Goal: Transaction & Acquisition: Purchase product/service

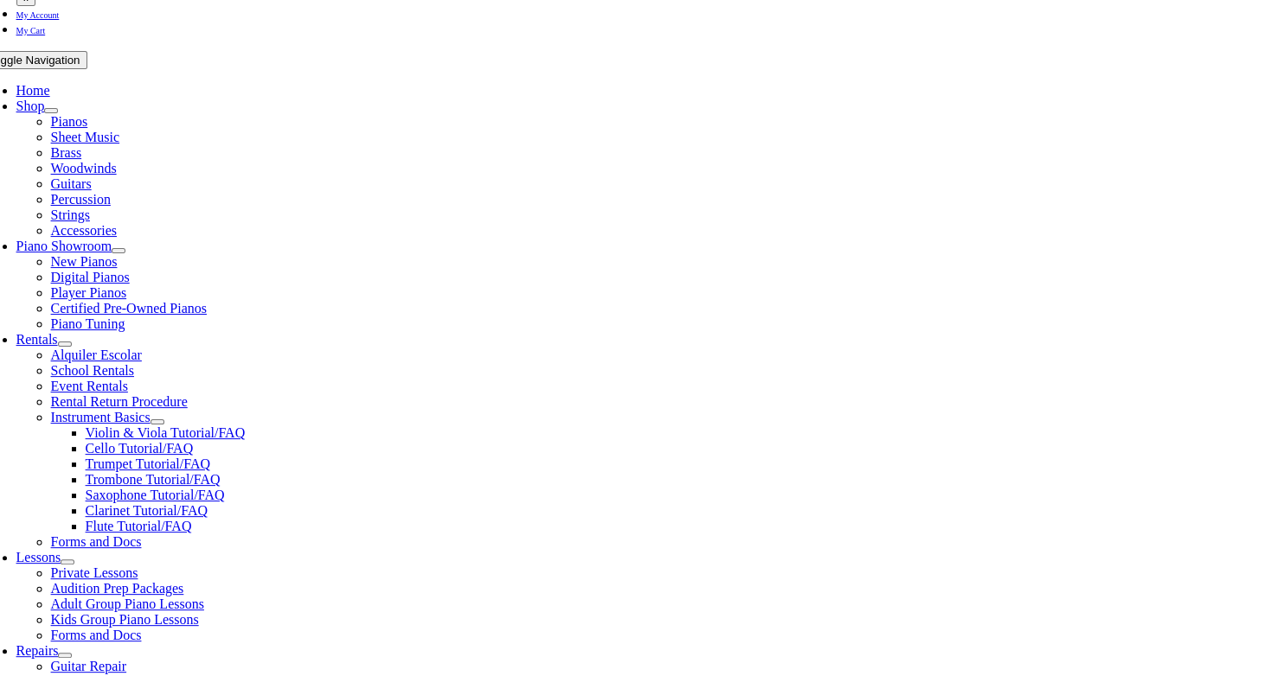
scroll to position [297, 0]
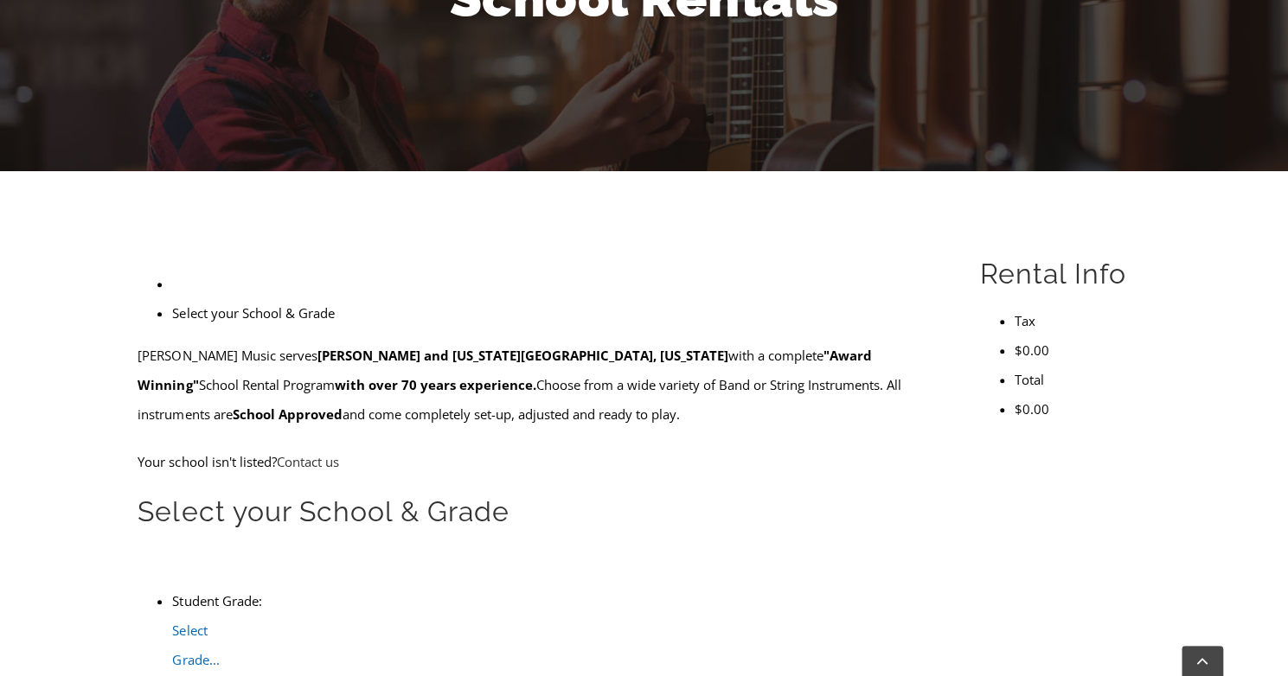
click at [172, 675] on b at bounding box center [172, 675] width 0 height 0
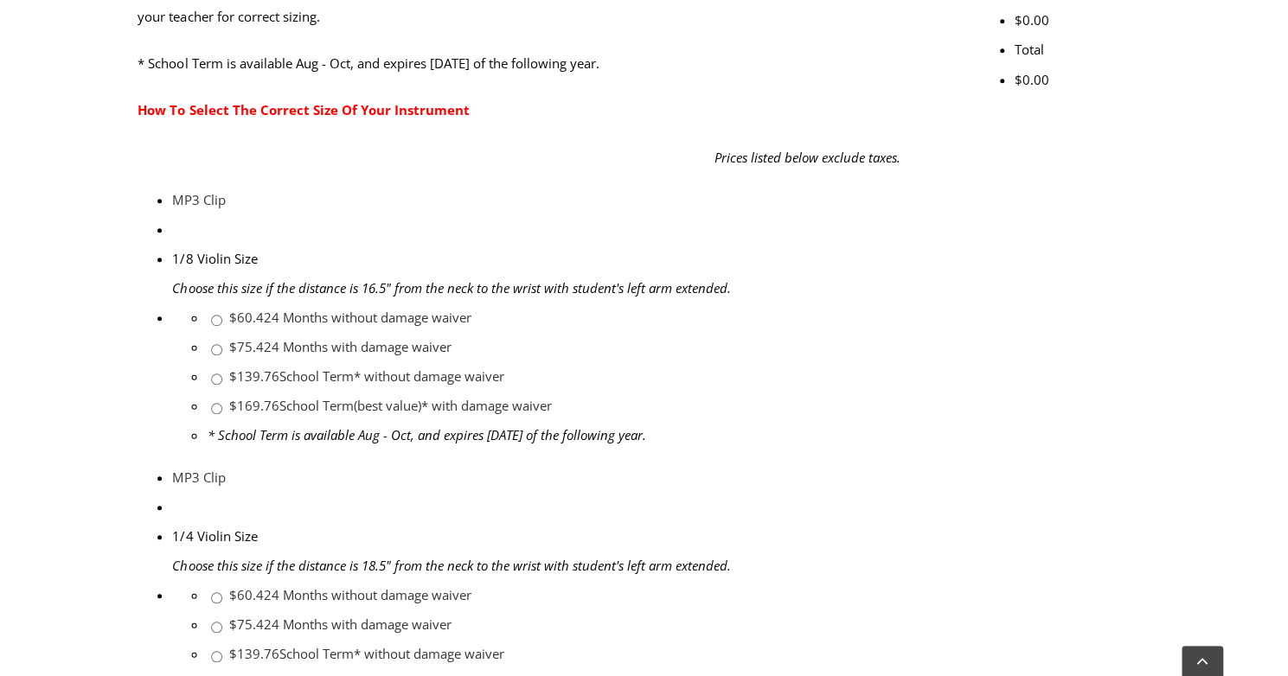
scroll to position [745, 0]
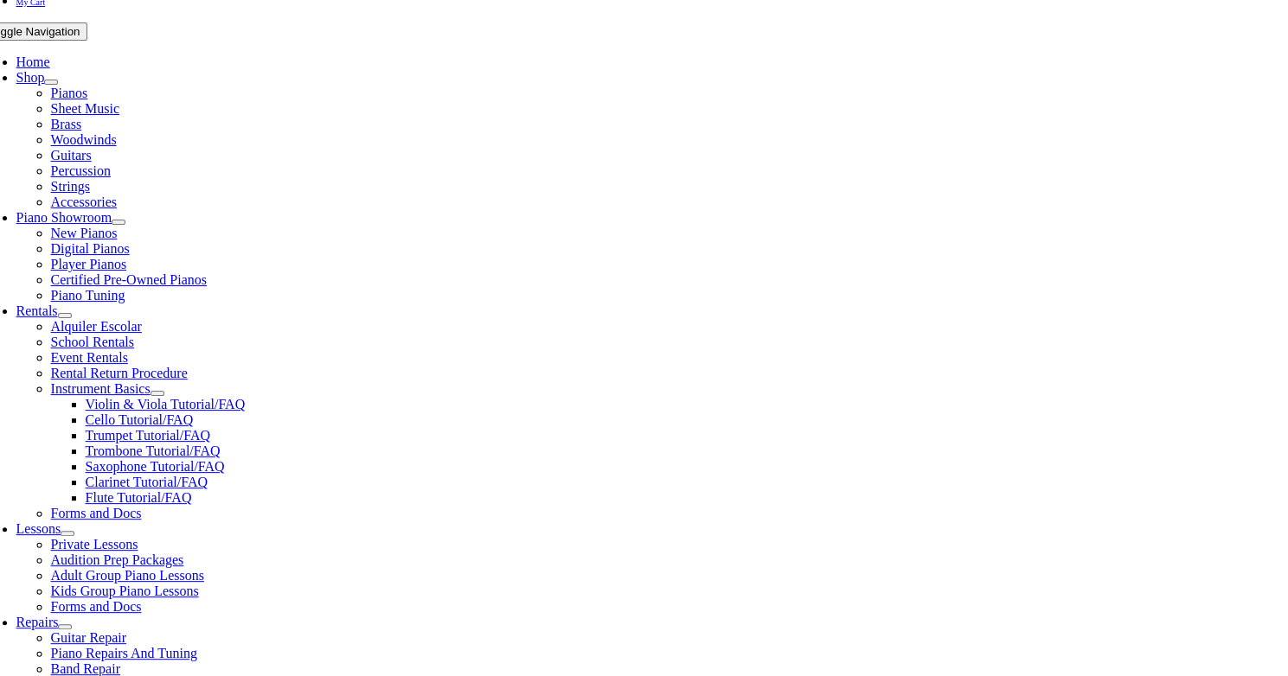
scroll to position [323, 0]
checkbox input"] "true"
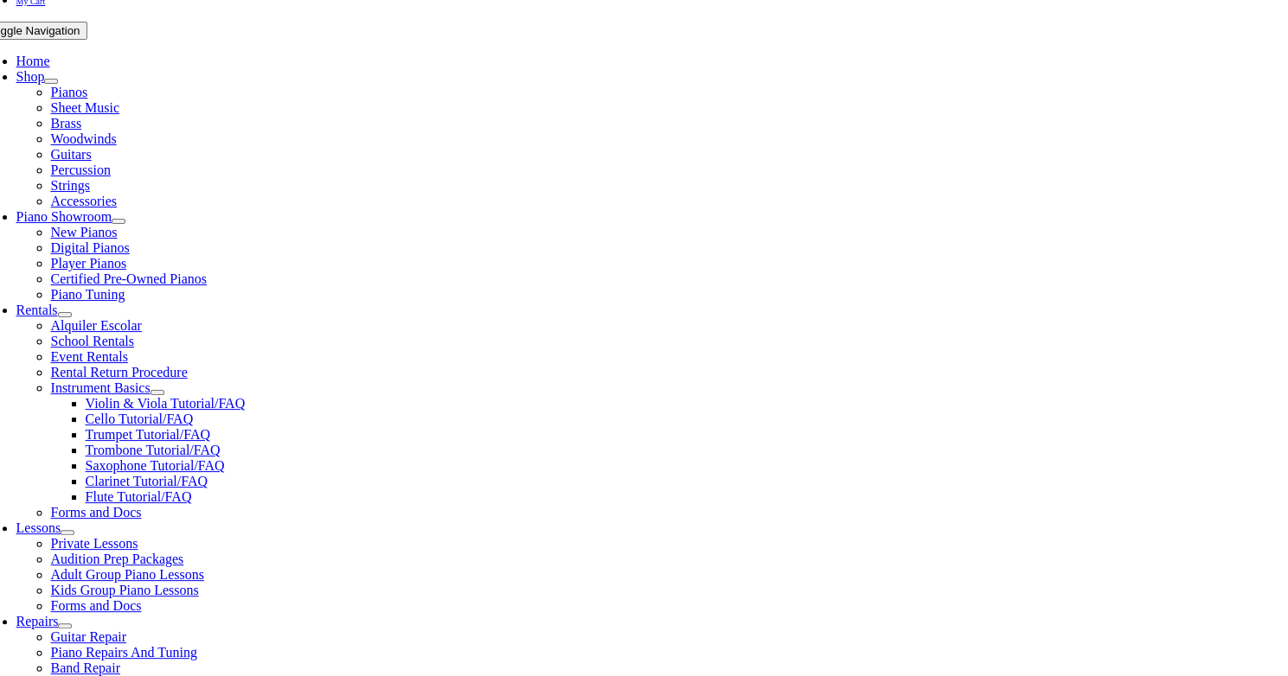
checkbox input"] "true"
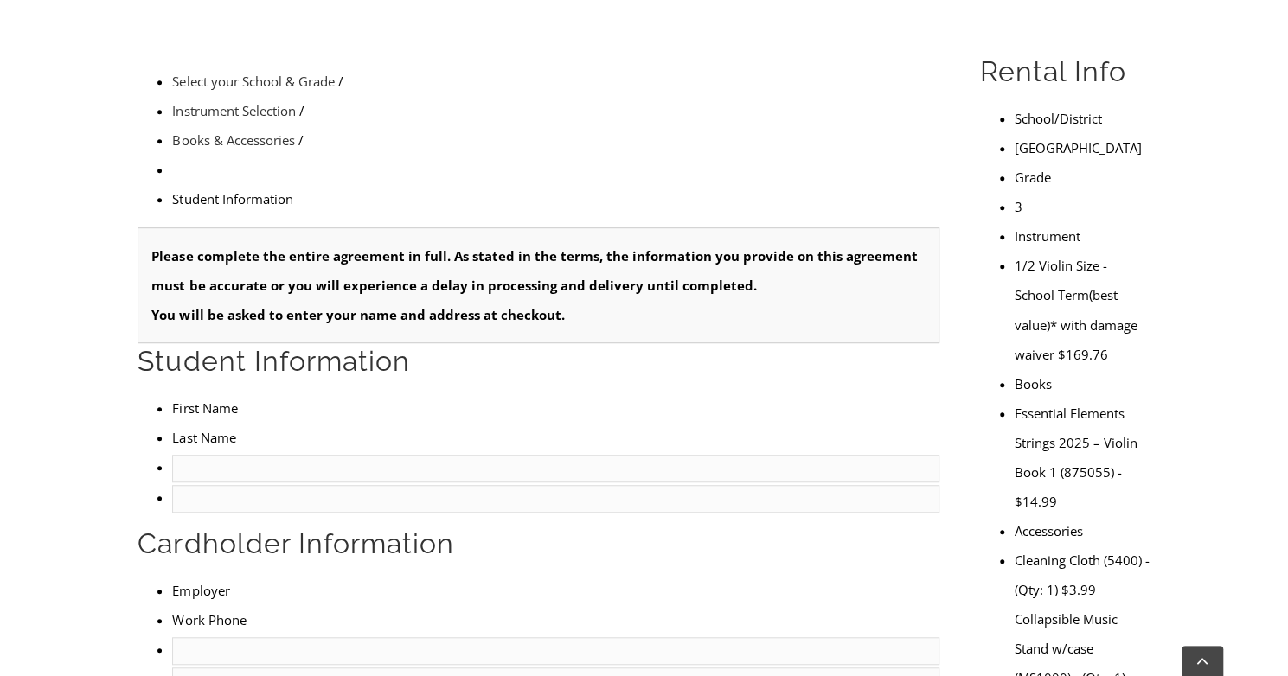
scroll to position [523, 0]
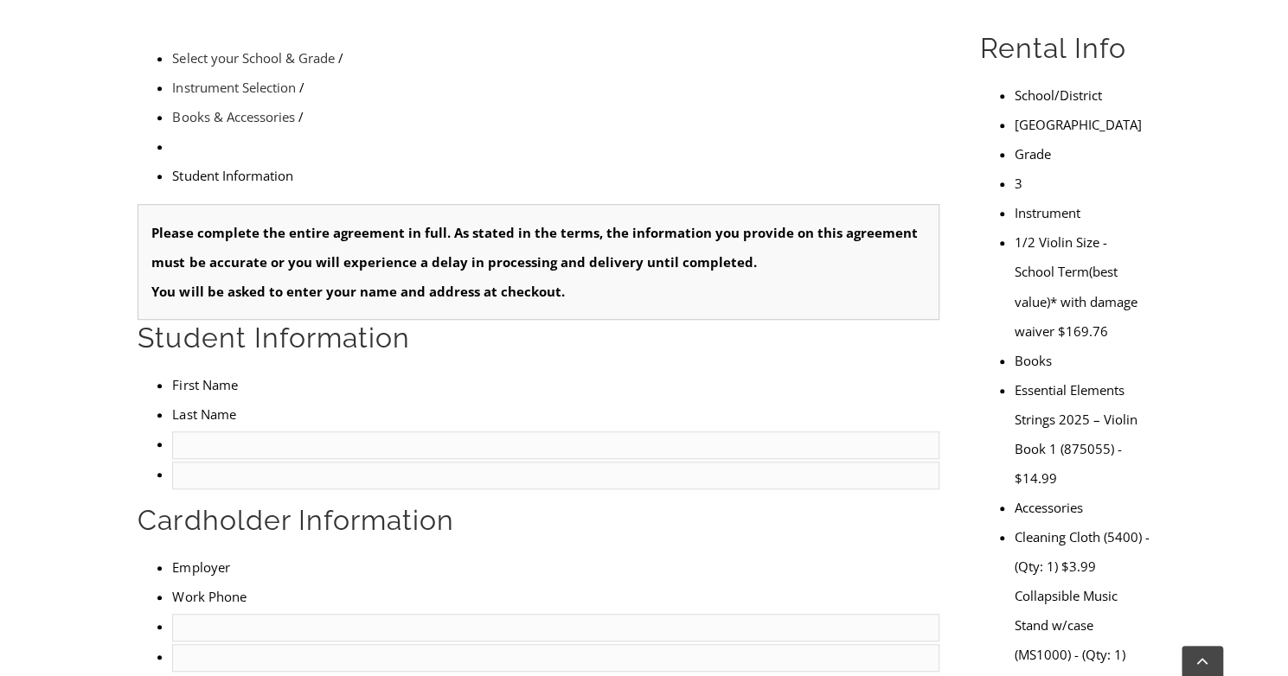
type input "1"
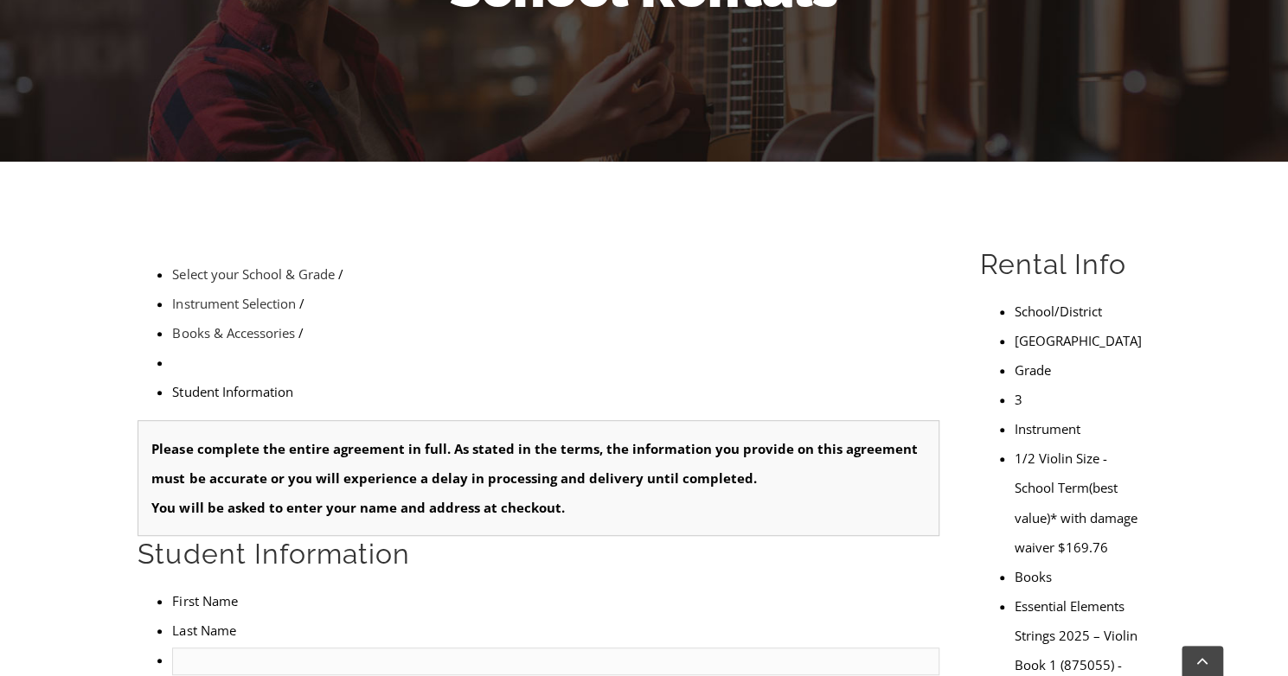
scroll to position [321, 0]
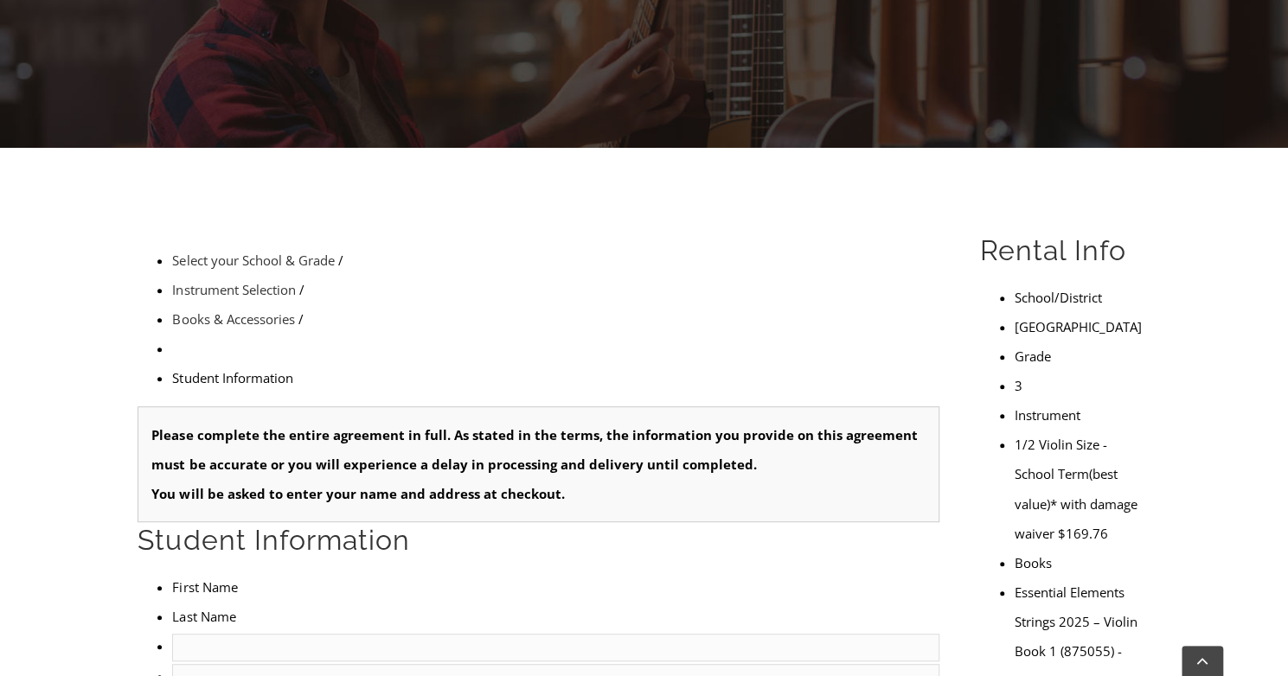
click at [213, 634] on input "text" at bounding box center [555, 648] width 767 height 28
type input "Vivian"
type input "Reeves"
type input "Giant Foods"
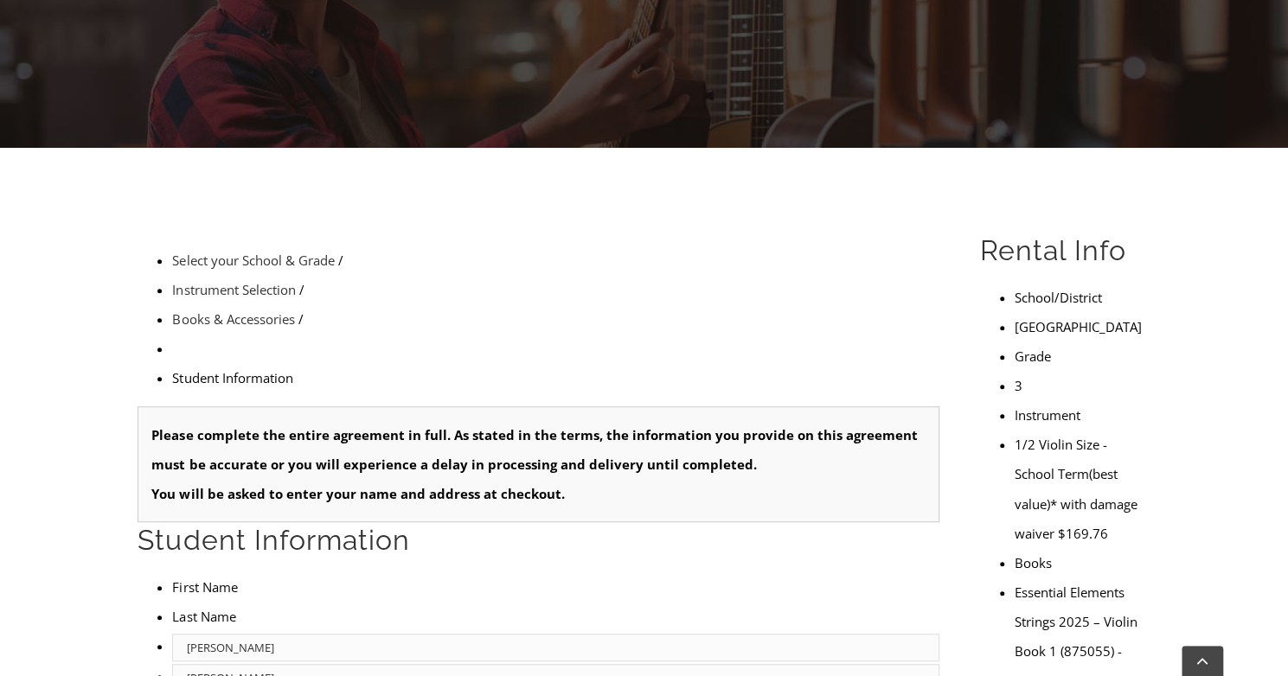
type input "4844673929"
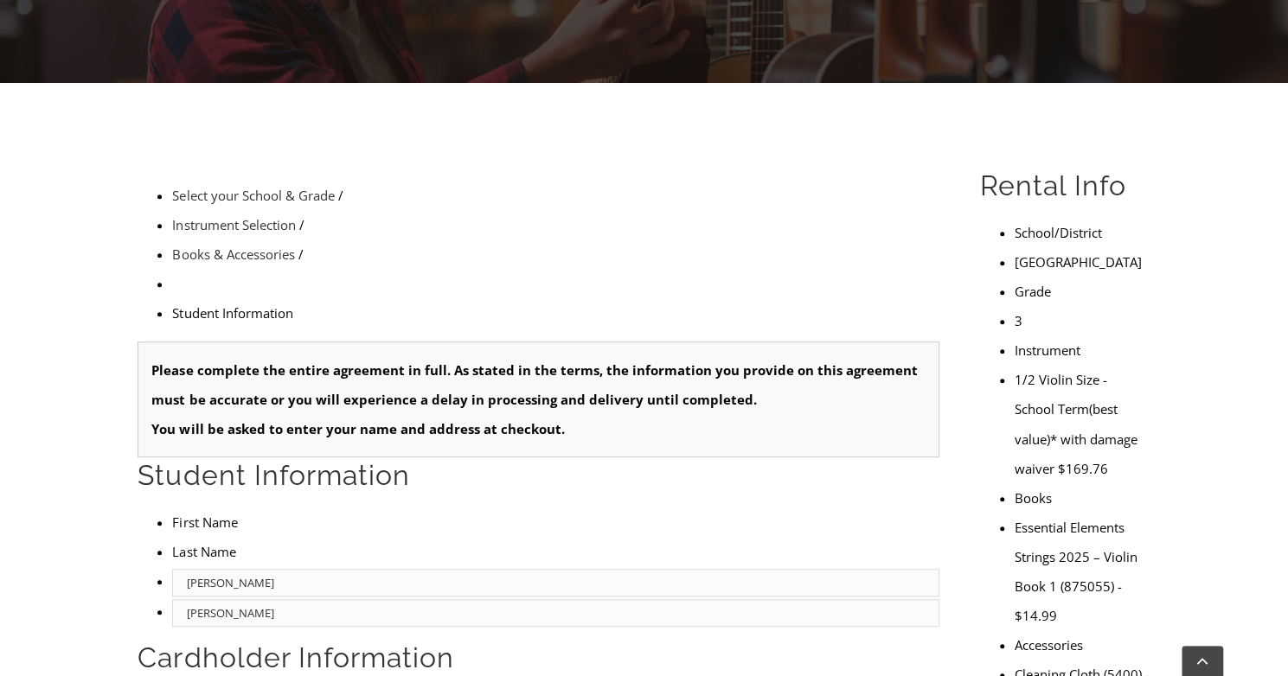
scroll to position [400, 0]
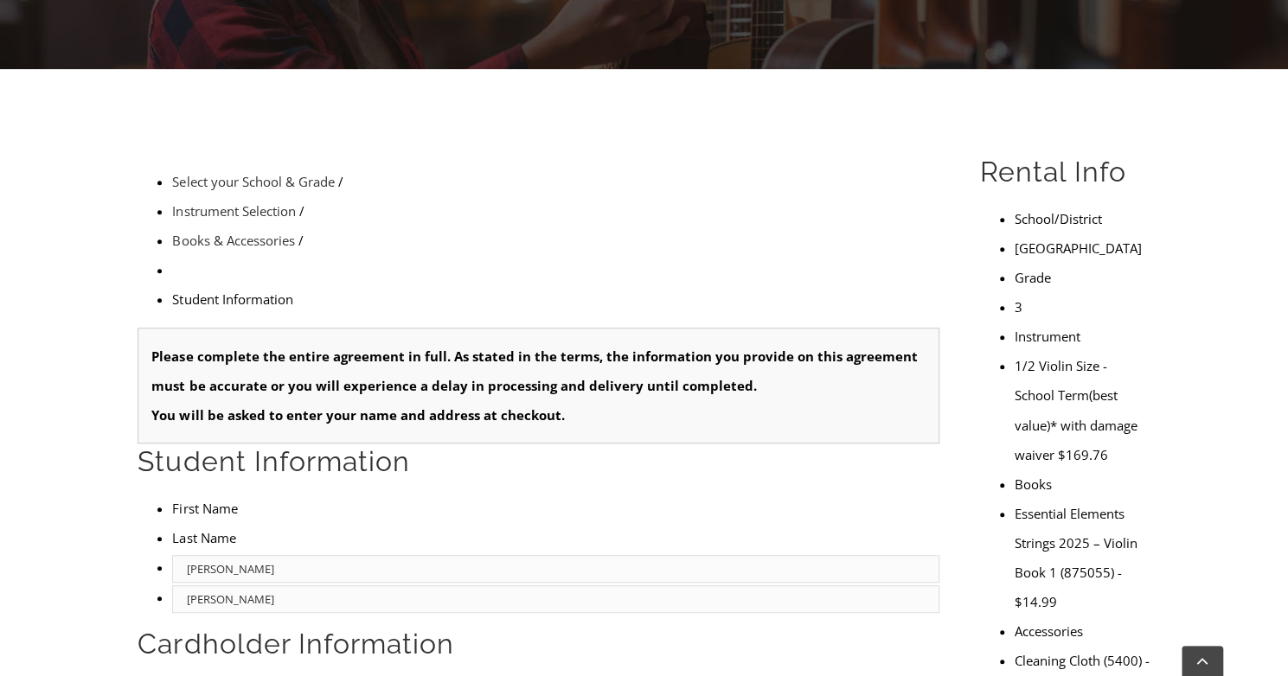
type input "MU00047"
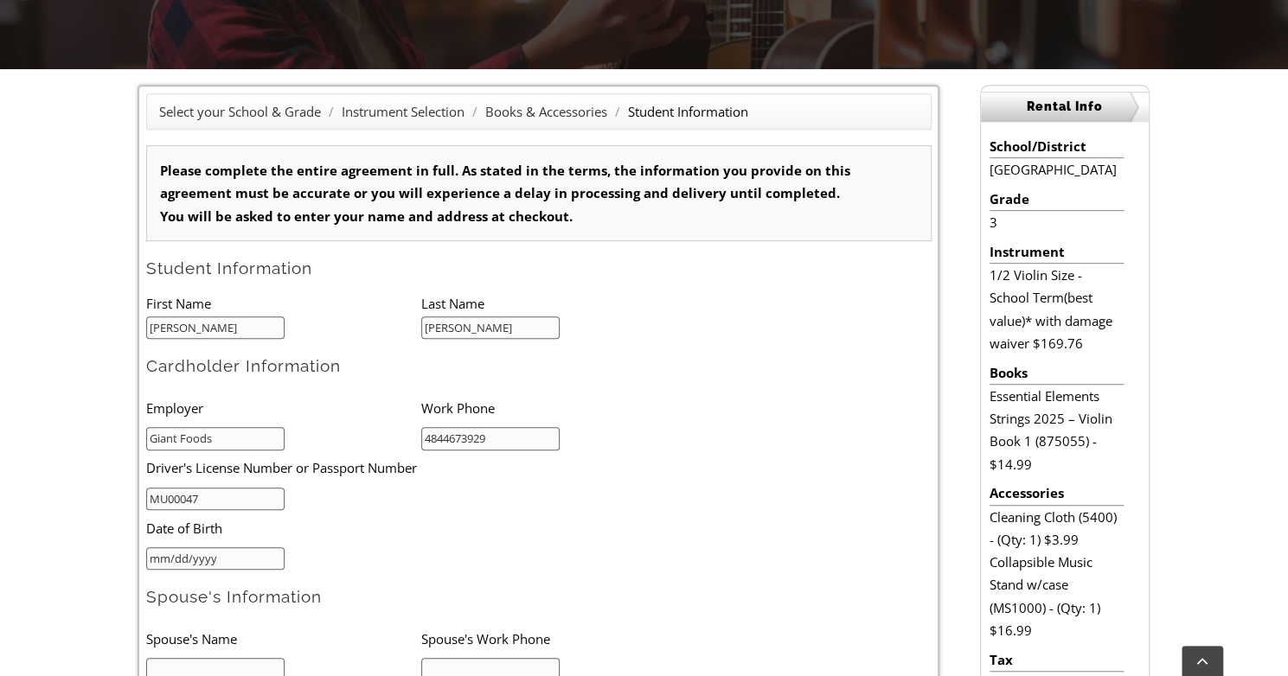
click at [178, 560] on input "mm/dd/yyyy" at bounding box center [215, 558] width 139 height 23
type input "03/12/1975"
drag, startPoint x: 218, startPoint y: 437, endPoint x: 137, endPoint y: 447, distance: 81.1
click at [137, 447] on div "Select your School & Grade / Instrument Selection / Books & Accessories / Stude…" at bounding box center [538, 632] width 802 height 1094
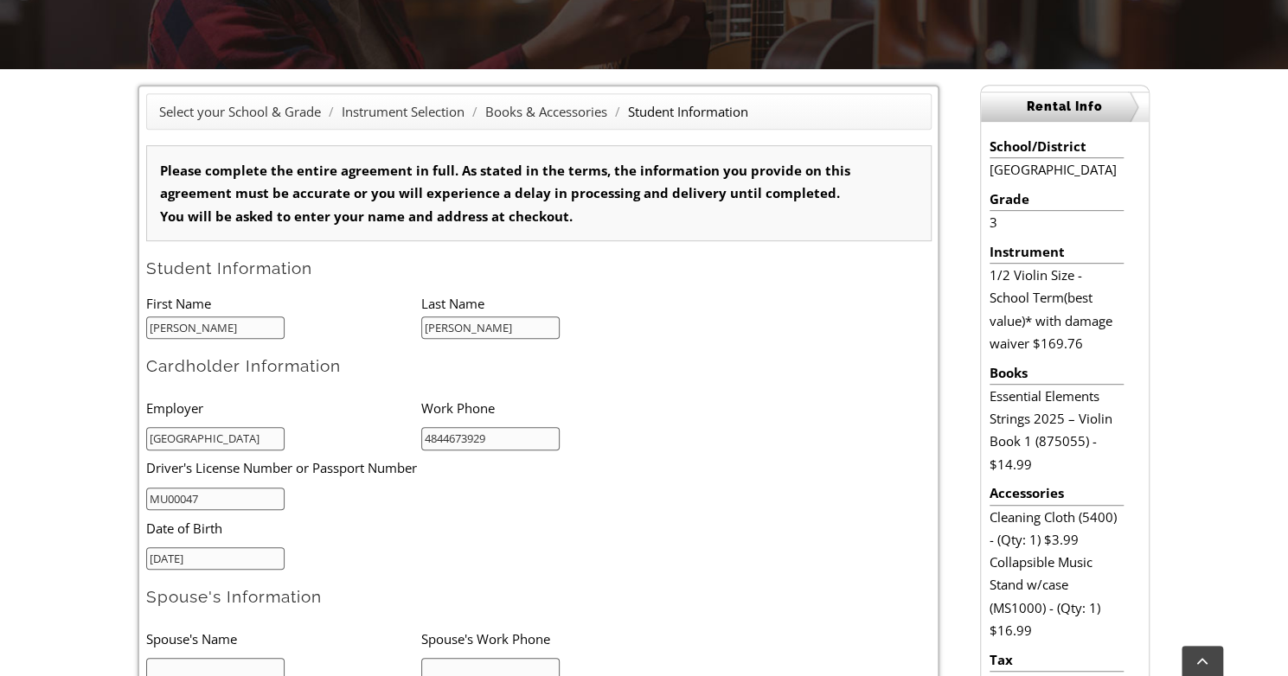
type input "Octorara Area School District"
click at [400, 538] on li "Date of Birth" at bounding box center [393, 527] width 495 height 35
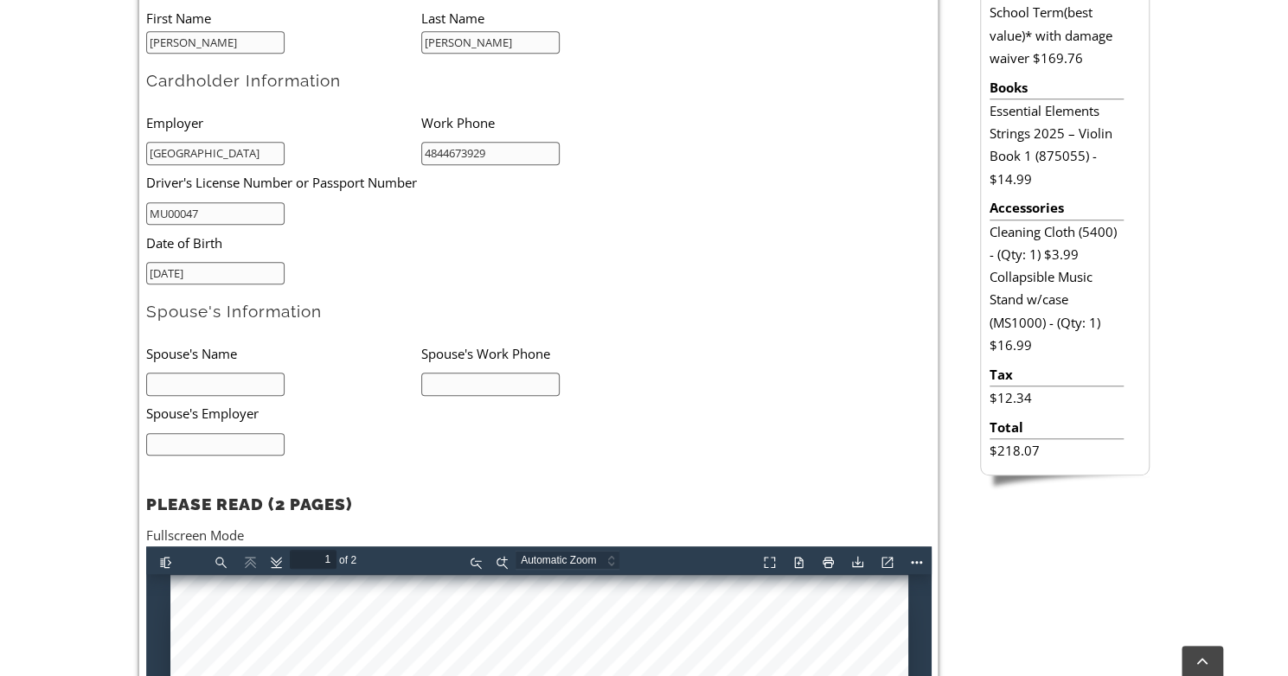
scroll to position [686, 0]
click at [247, 382] on input "text" at bounding box center [215, 383] width 139 height 23
type input "Christopher Reeves"
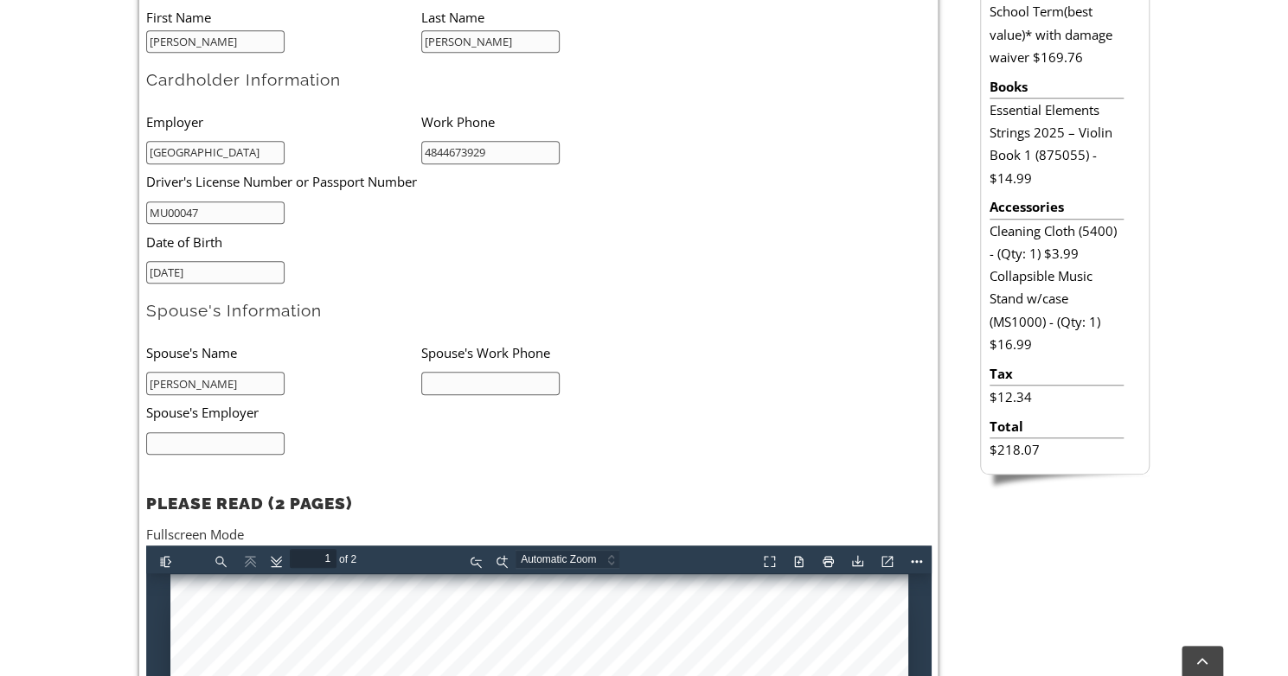
type input "4844673929"
drag, startPoint x: 501, startPoint y: 382, endPoint x: 385, endPoint y: 375, distance: 116.1
click at [385, 375] on ul "Spouse's Name Spouse's Work Phone Christopher Reeves 4844673929 Spouse's Employ…" at bounding box center [420, 395] width 549 height 120
type input "6098057079"
click at [221, 435] on input "text" at bounding box center [215, 443] width 139 height 23
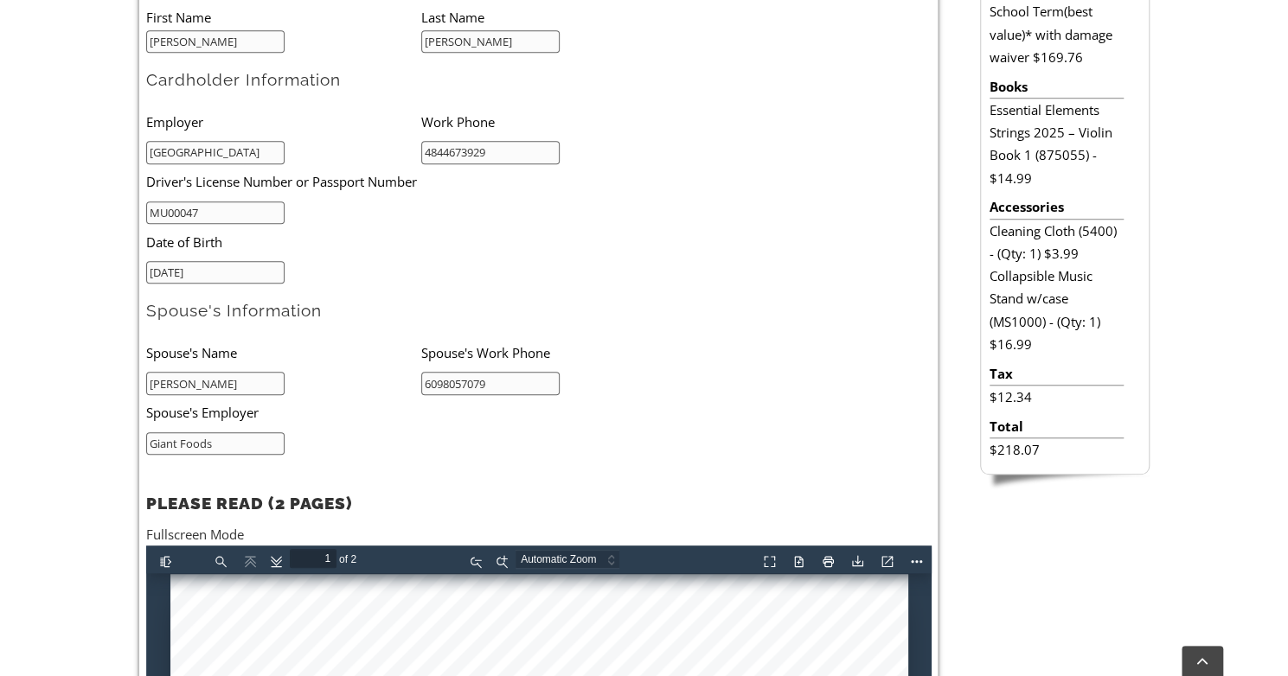
type input "Giant Foods"
click at [429, 453] on form "Please complete the entire agreement in full. As stated in the terms, the infor…" at bounding box center [538, 324] width 785 height 931
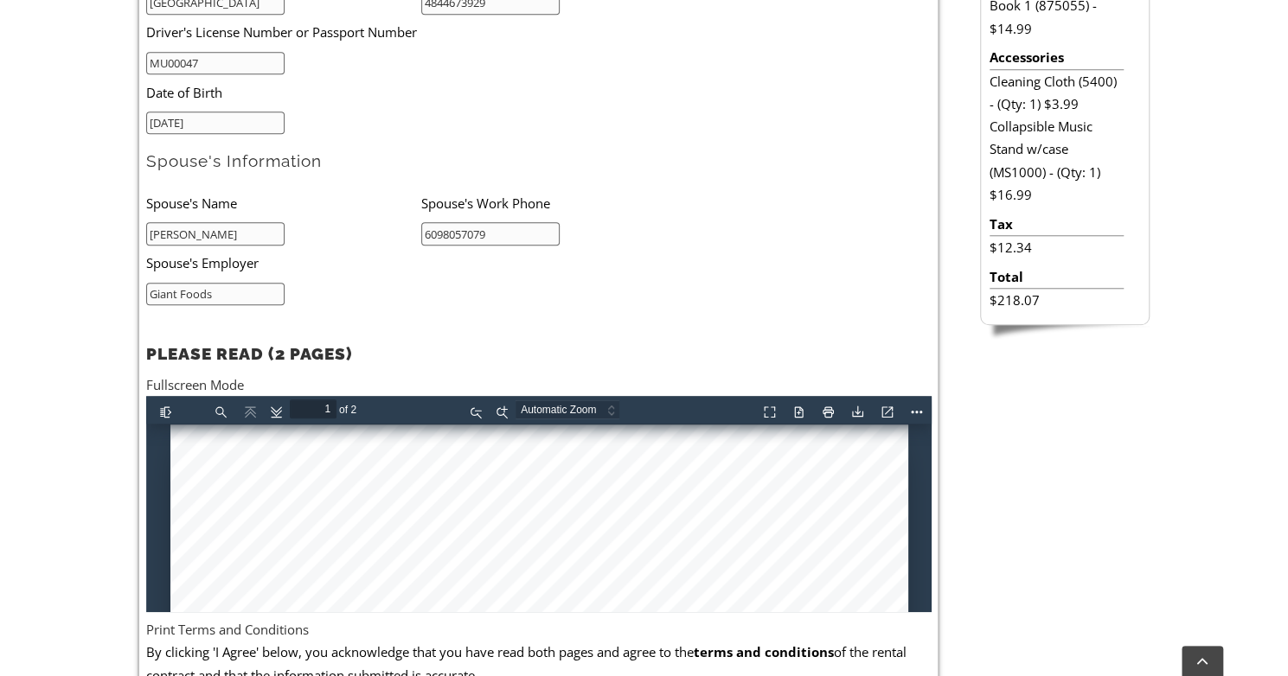
scroll to position [836, 0]
type input "2"
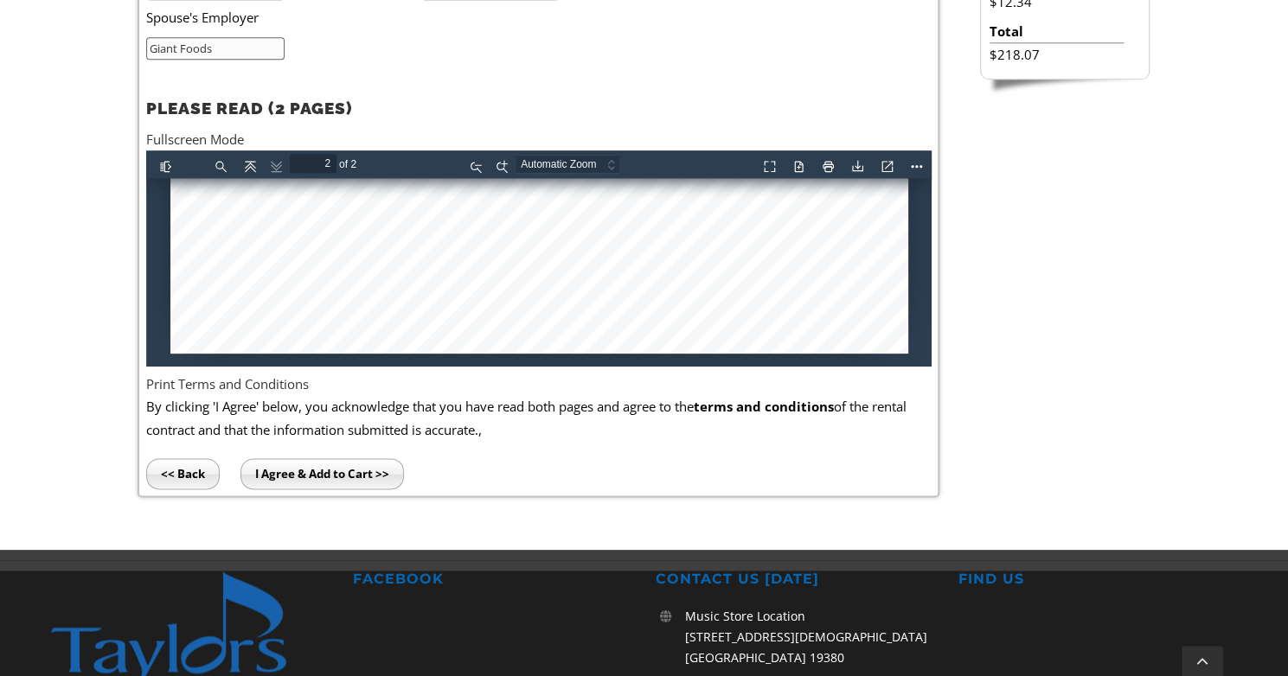
scroll to position [1082, 0]
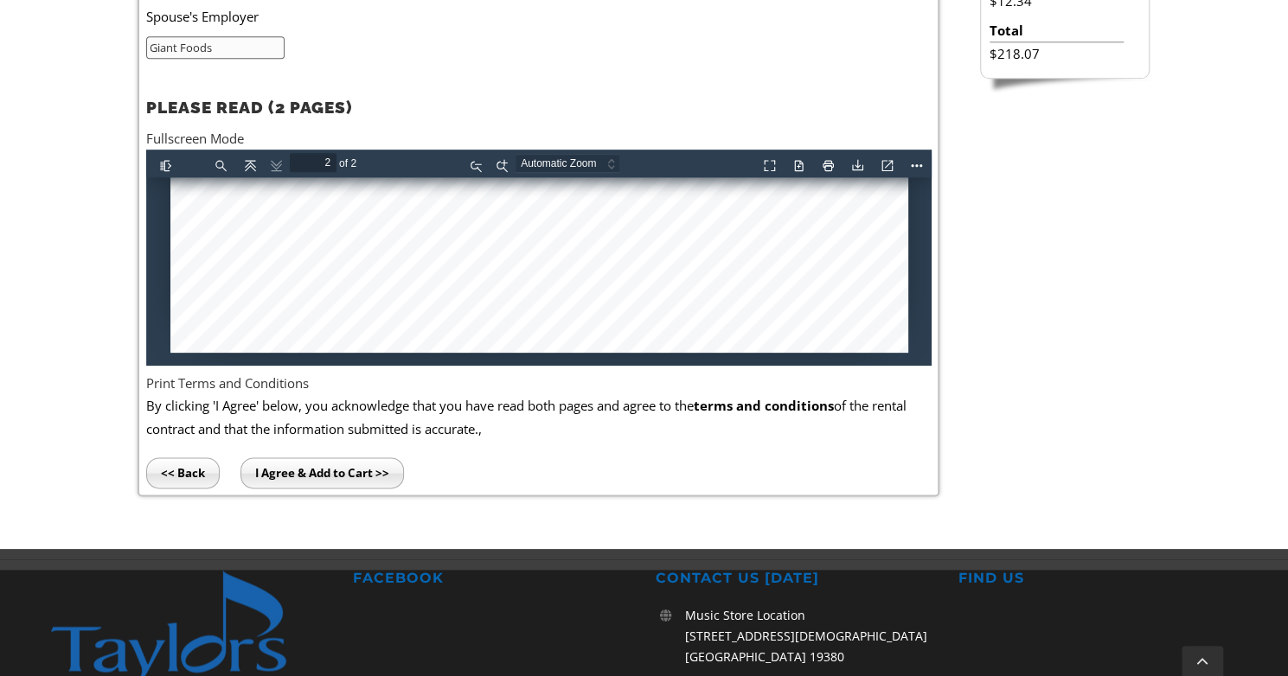
click at [302, 474] on input "I Agree & Add to Cart >>" at bounding box center [321, 472] width 163 height 31
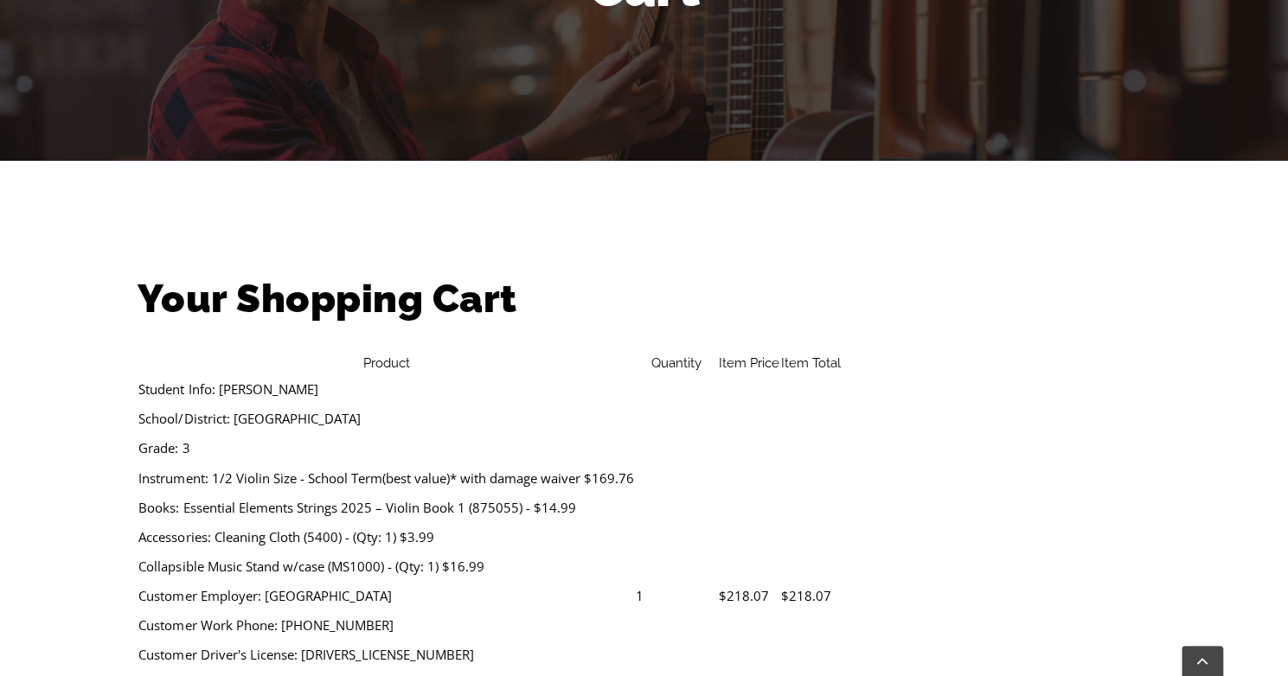
scroll to position [429, 0]
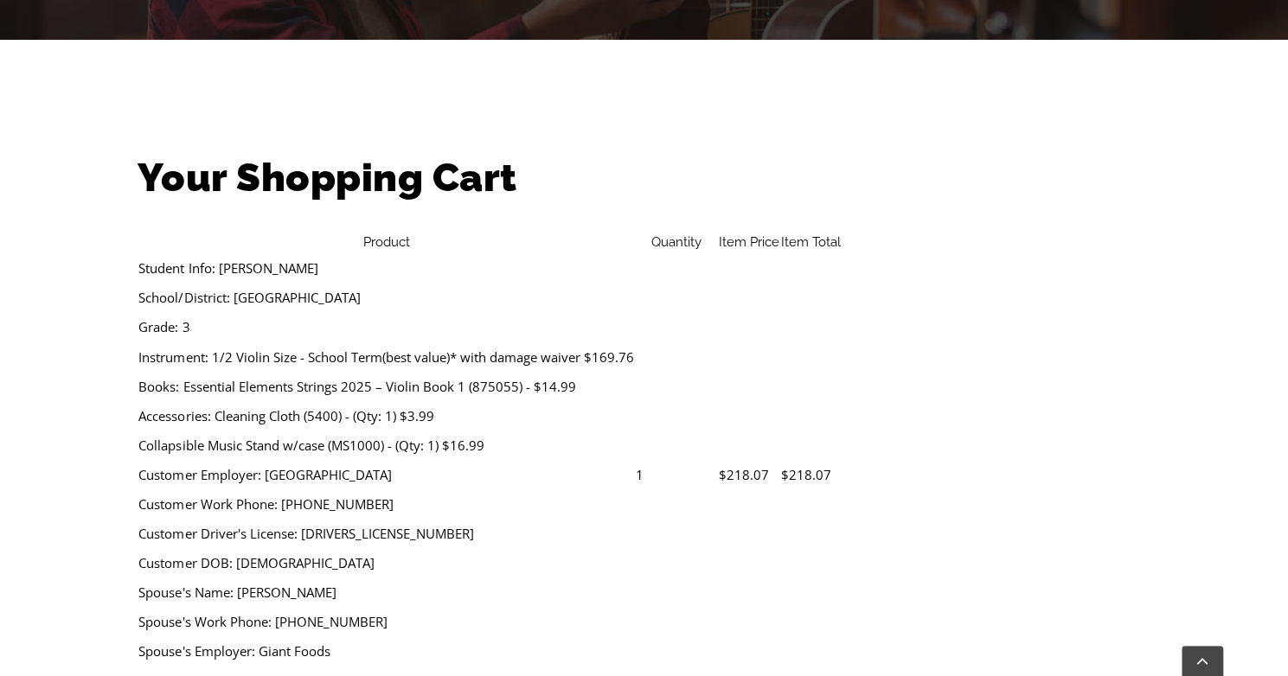
select select "PA"
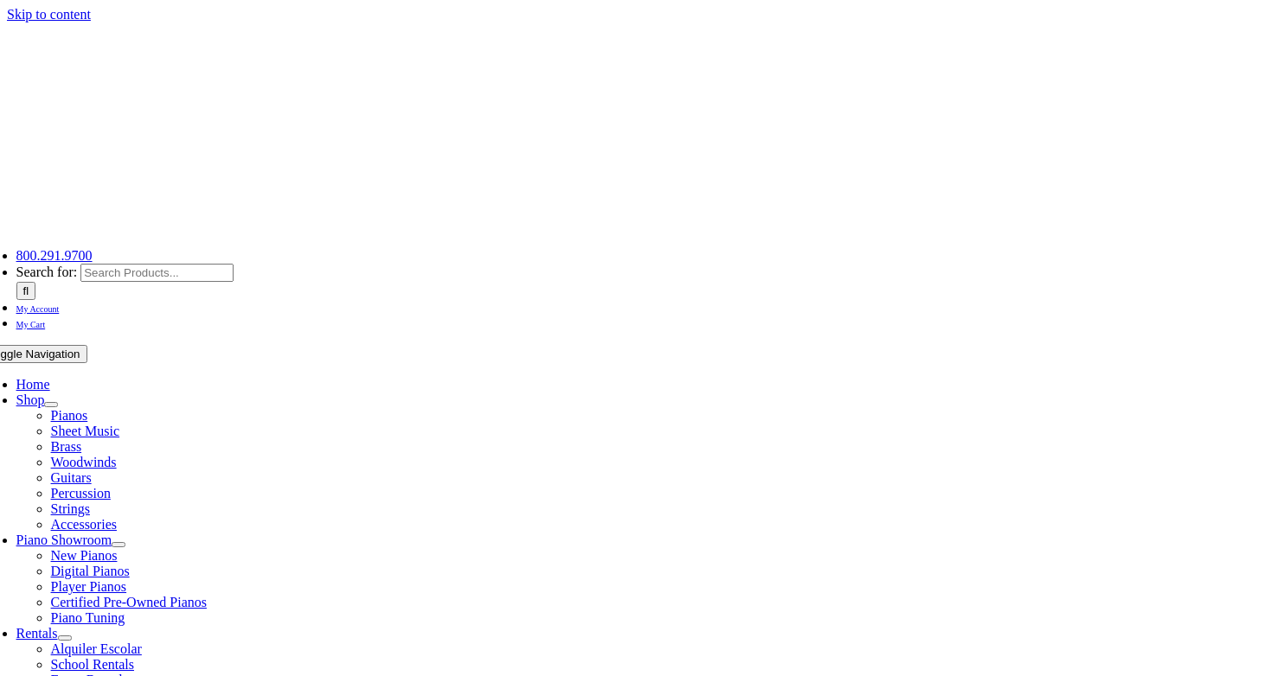
select select "PA"
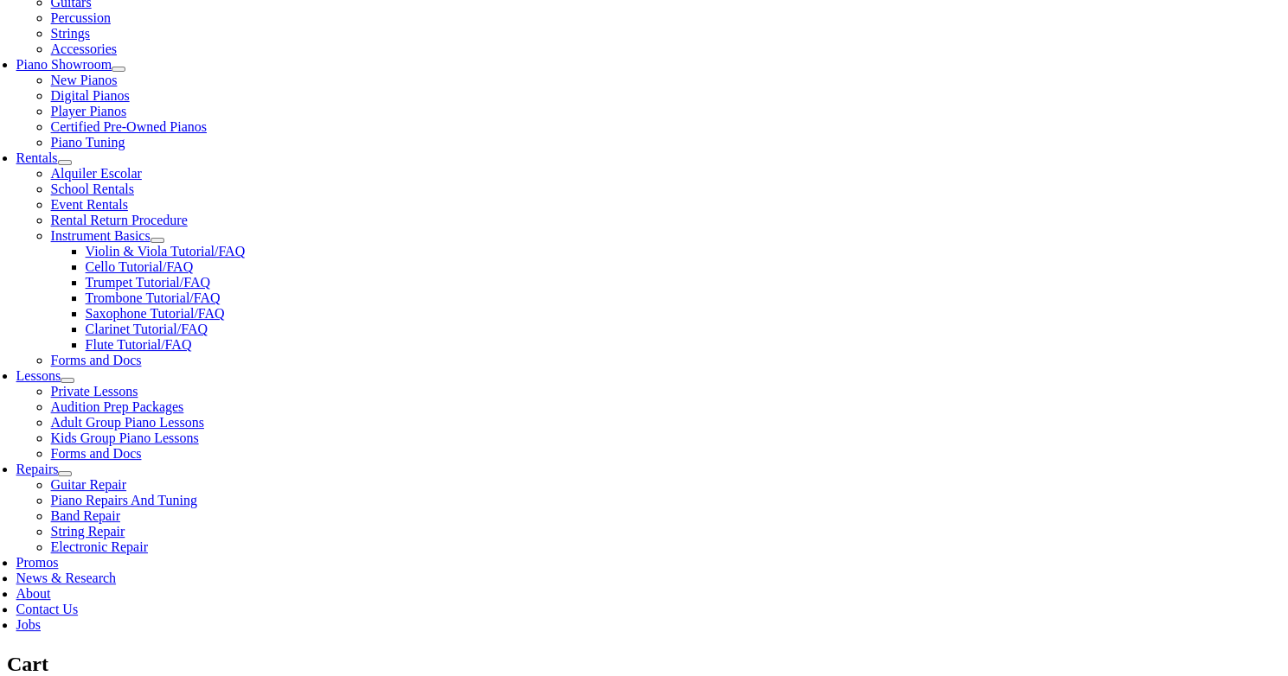
scroll to position [569, 0]
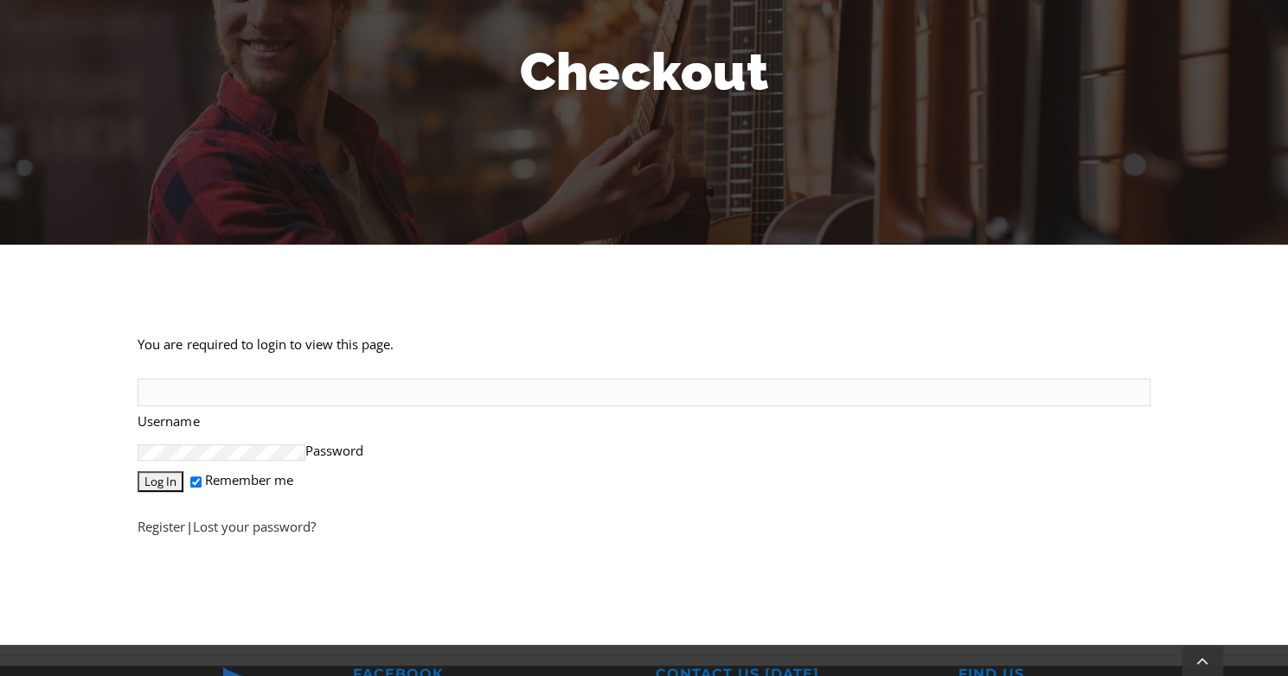
scroll to position [225, 0]
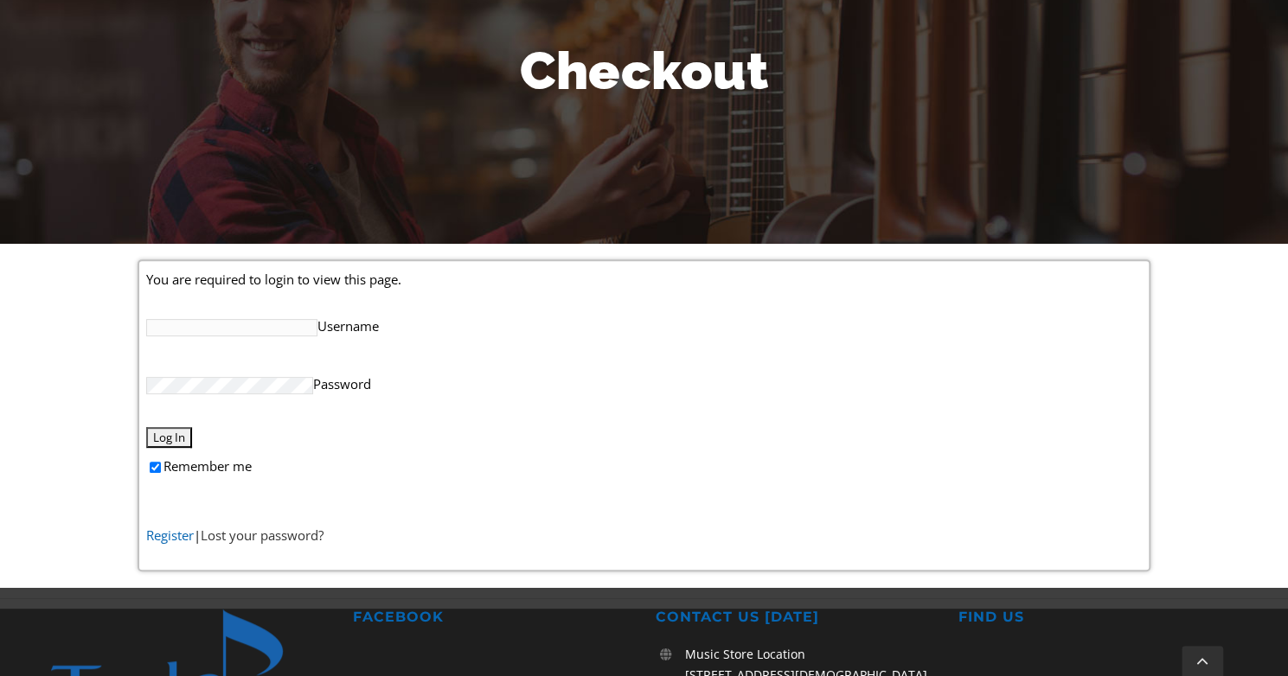
click at [170, 532] on link "Register" at bounding box center [170, 535] width 48 height 17
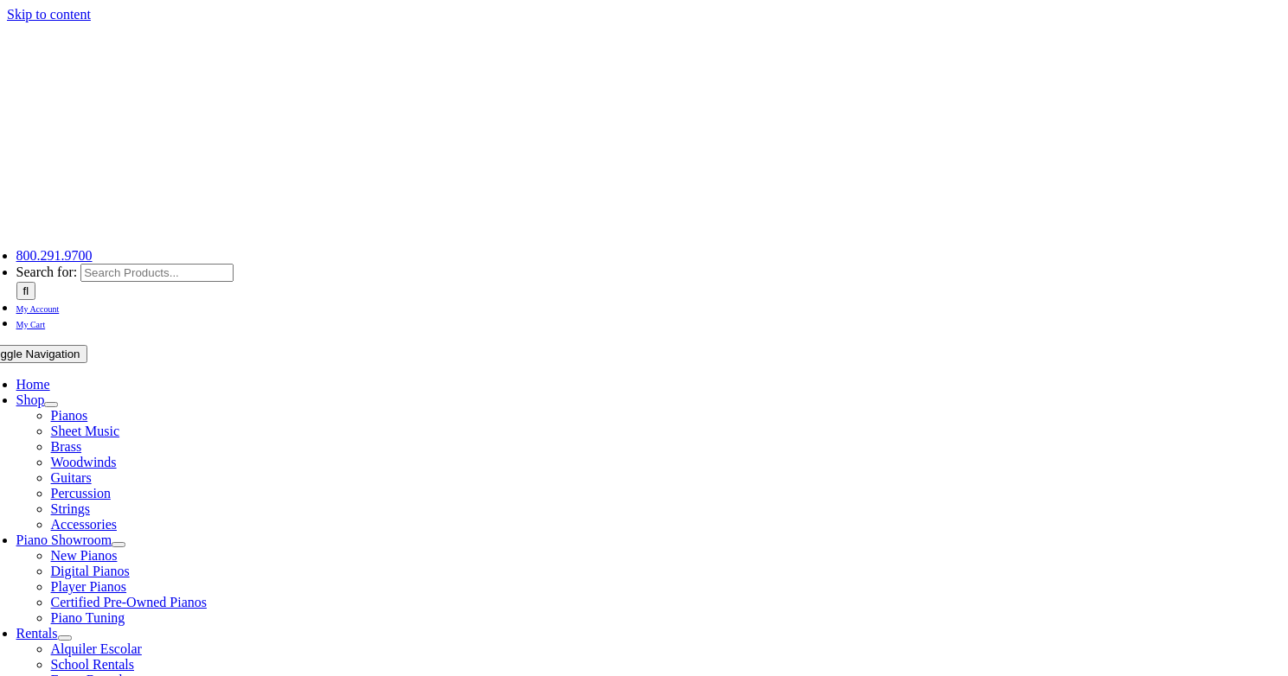
select select "PA"
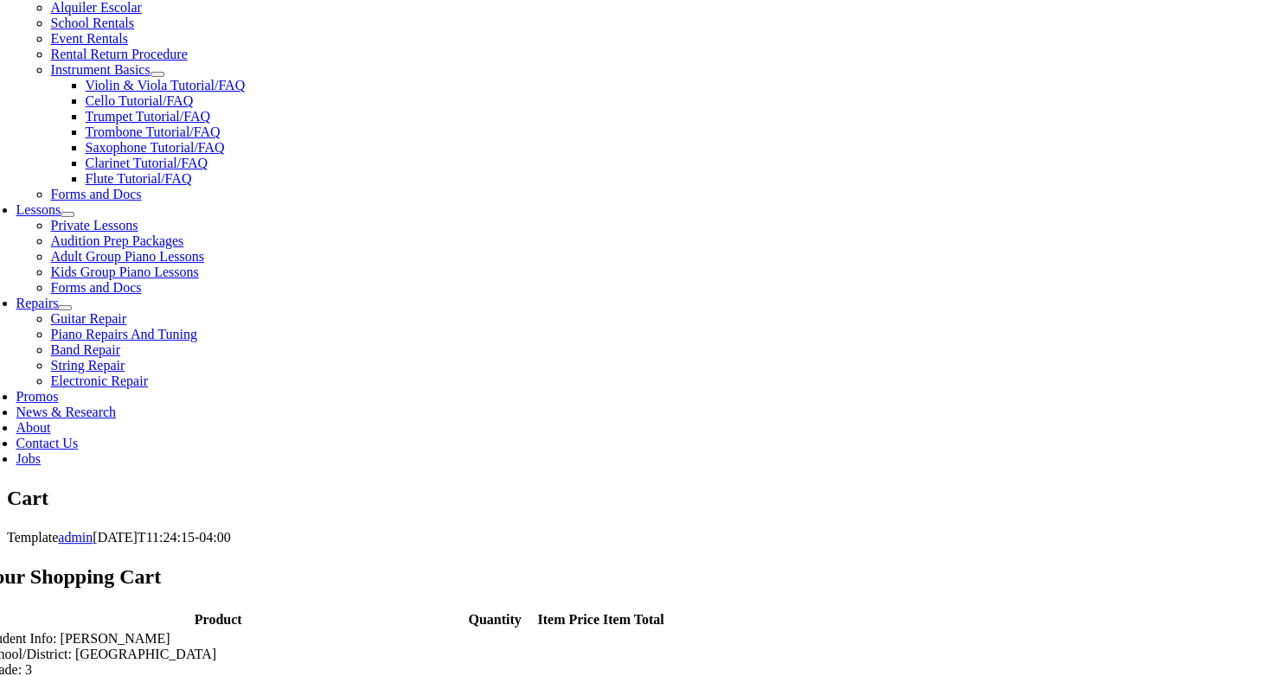
scroll to position [643, 0]
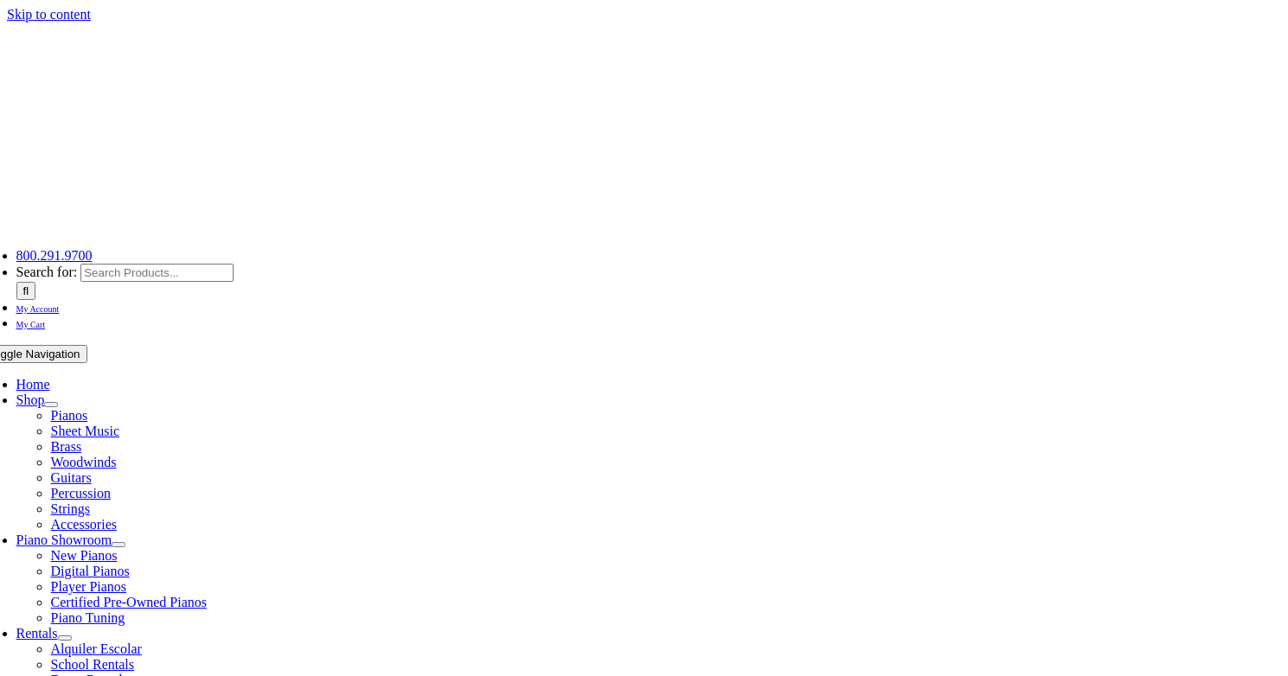
select select
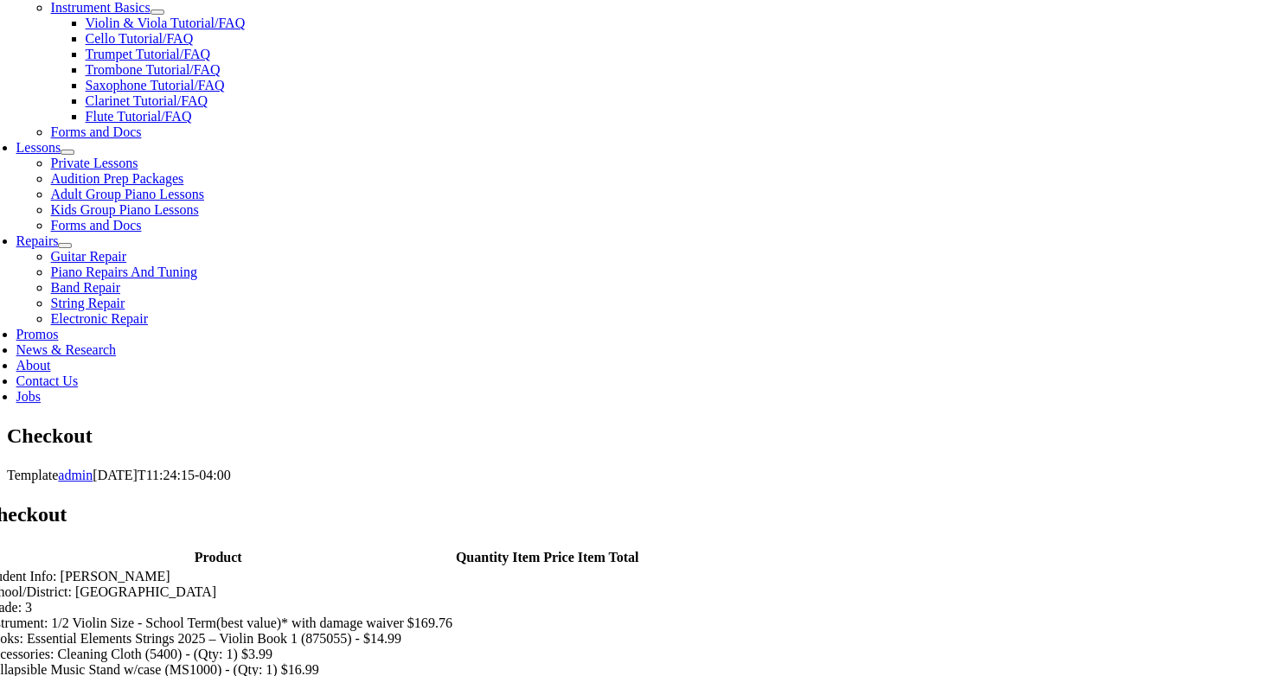
scroll to position [712, 0]
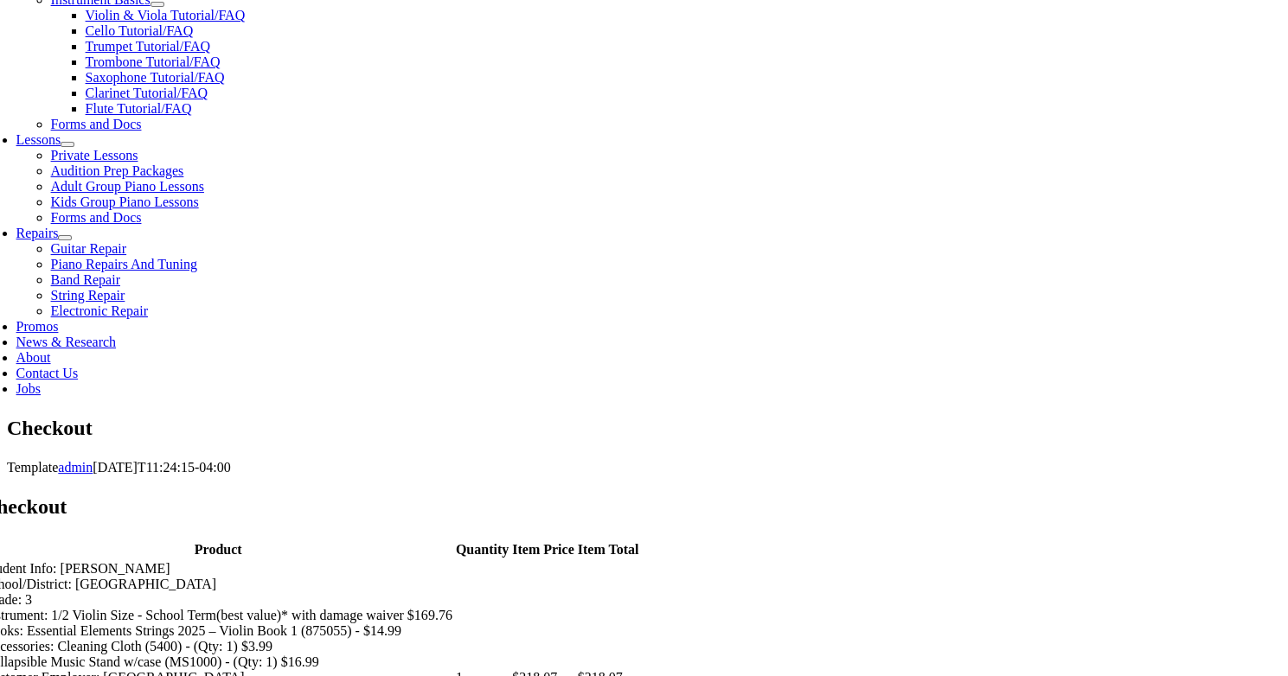
type input "Christopher"
type input "Reeves"
type input "145 Ponds View Drive"
type input "Oxford"
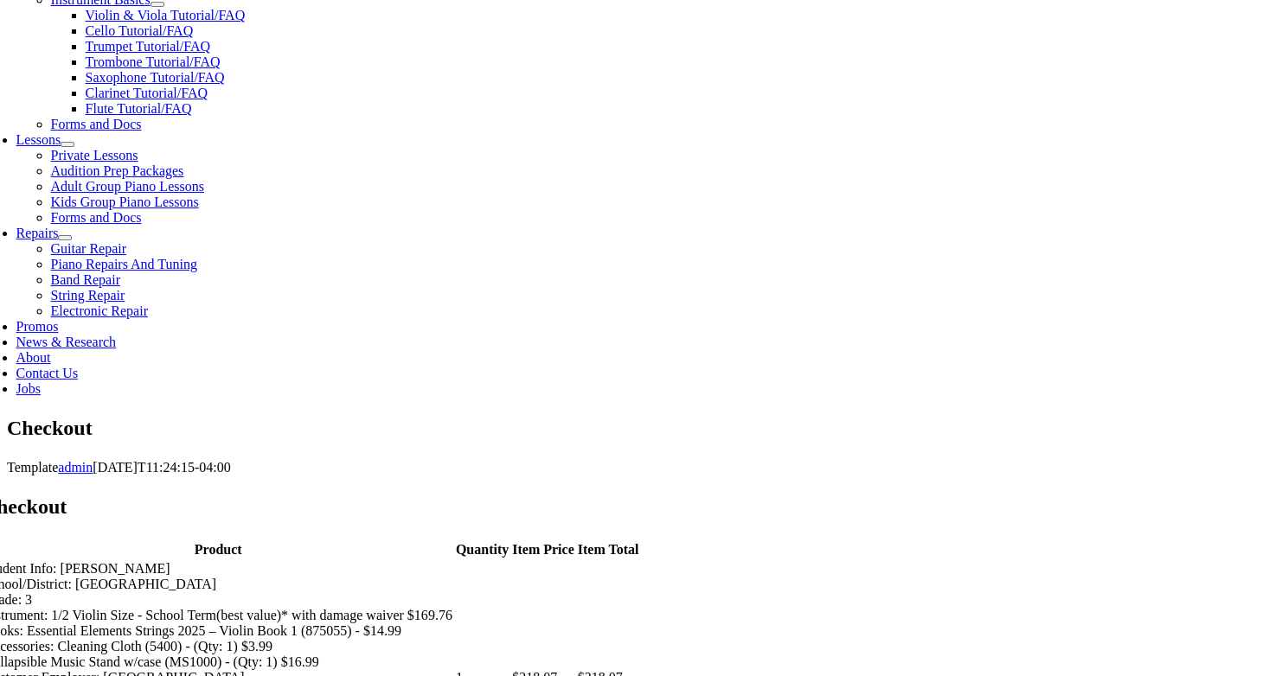
select select "PA"
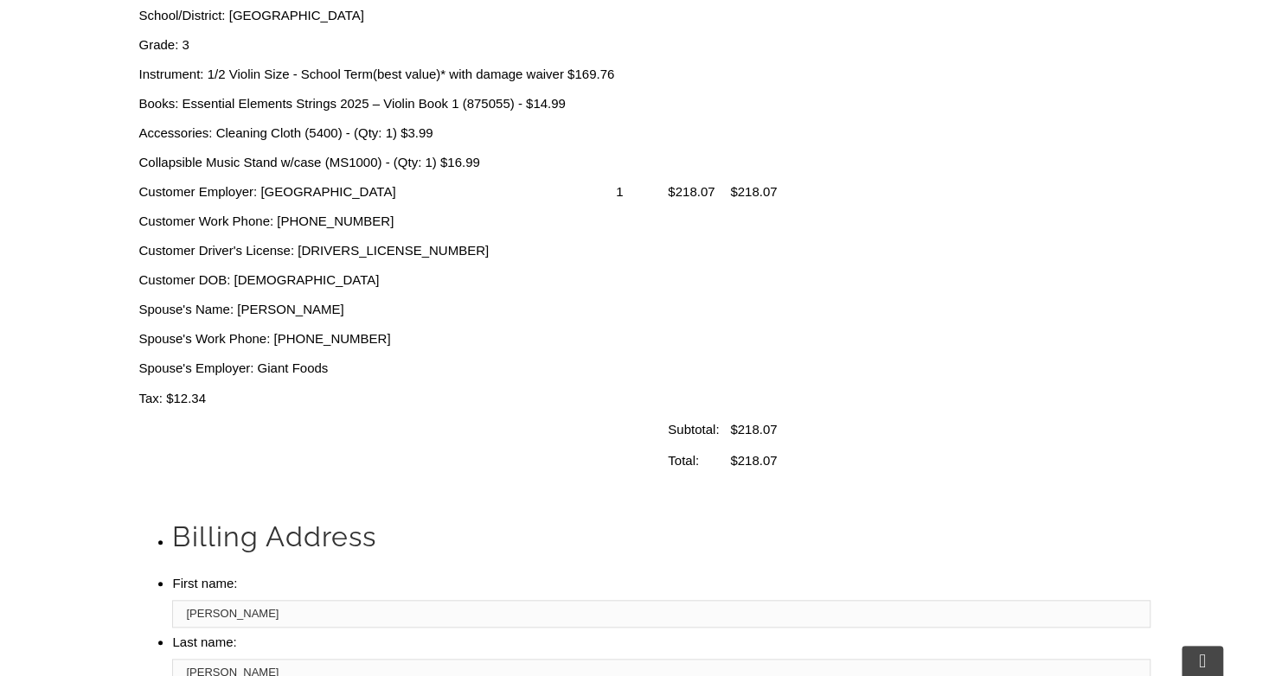
type input "19363"
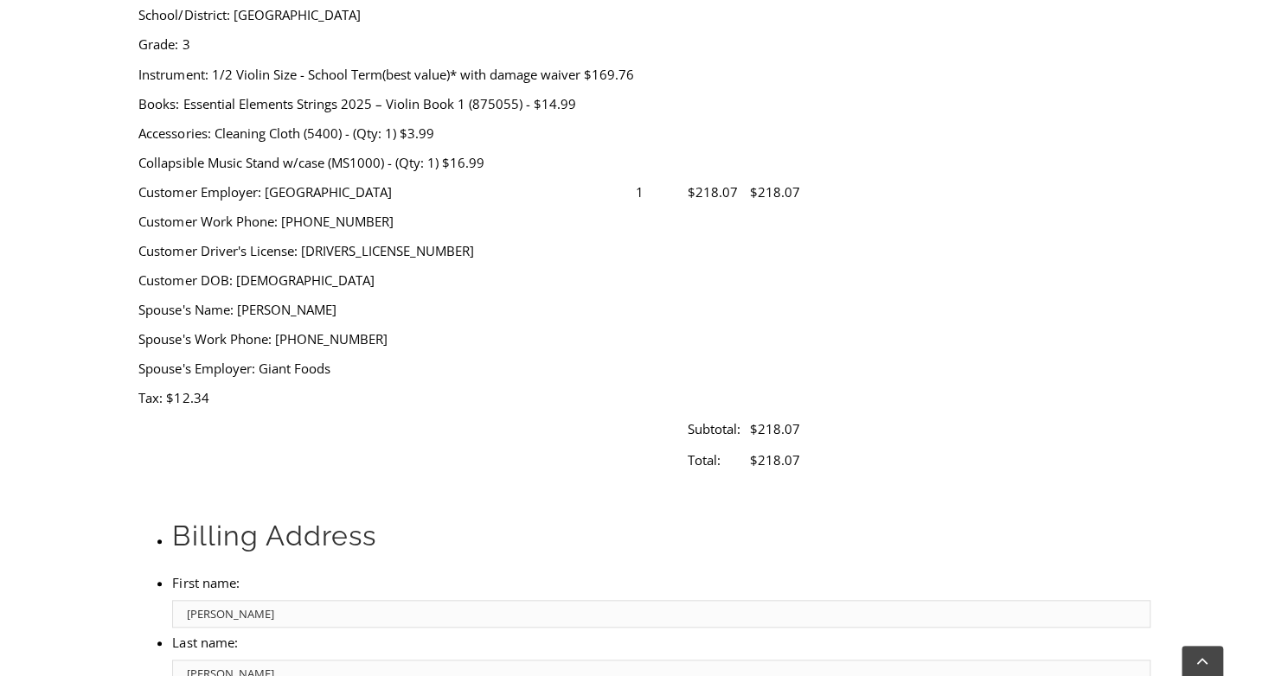
type input "4844673929"
type input "jreeves@octorara.org"
select select "visa"
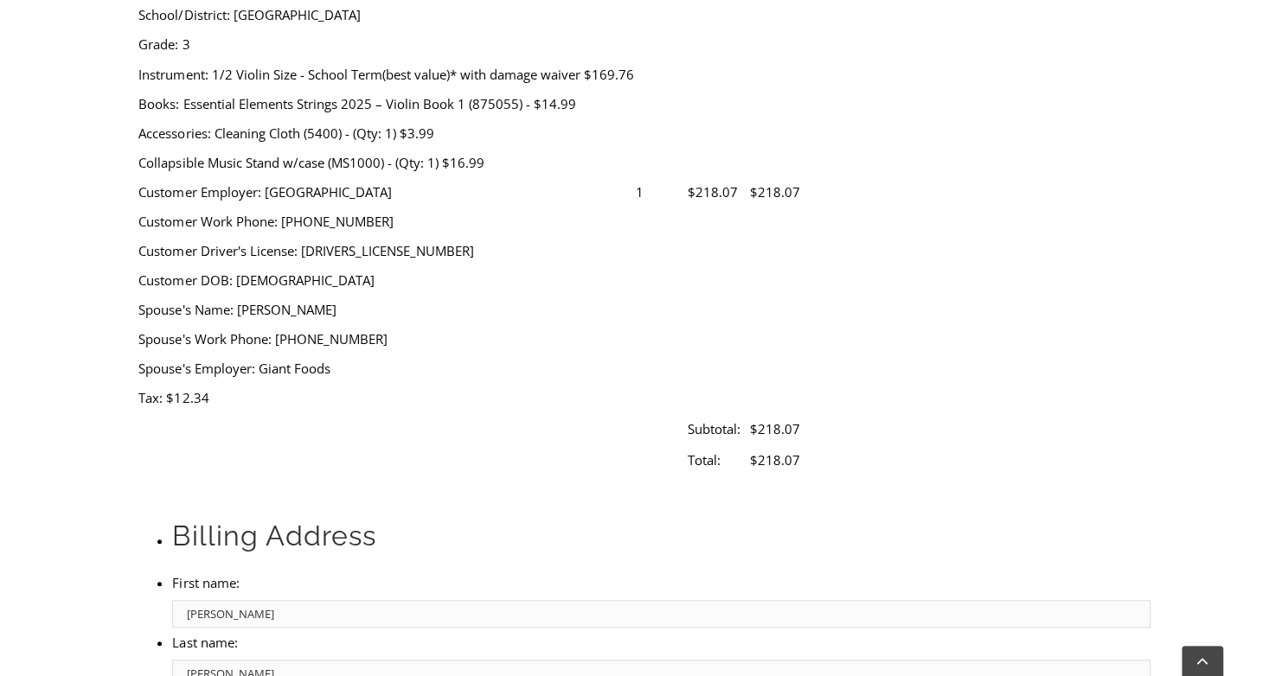
type input "4482330056914625"
select select "09"
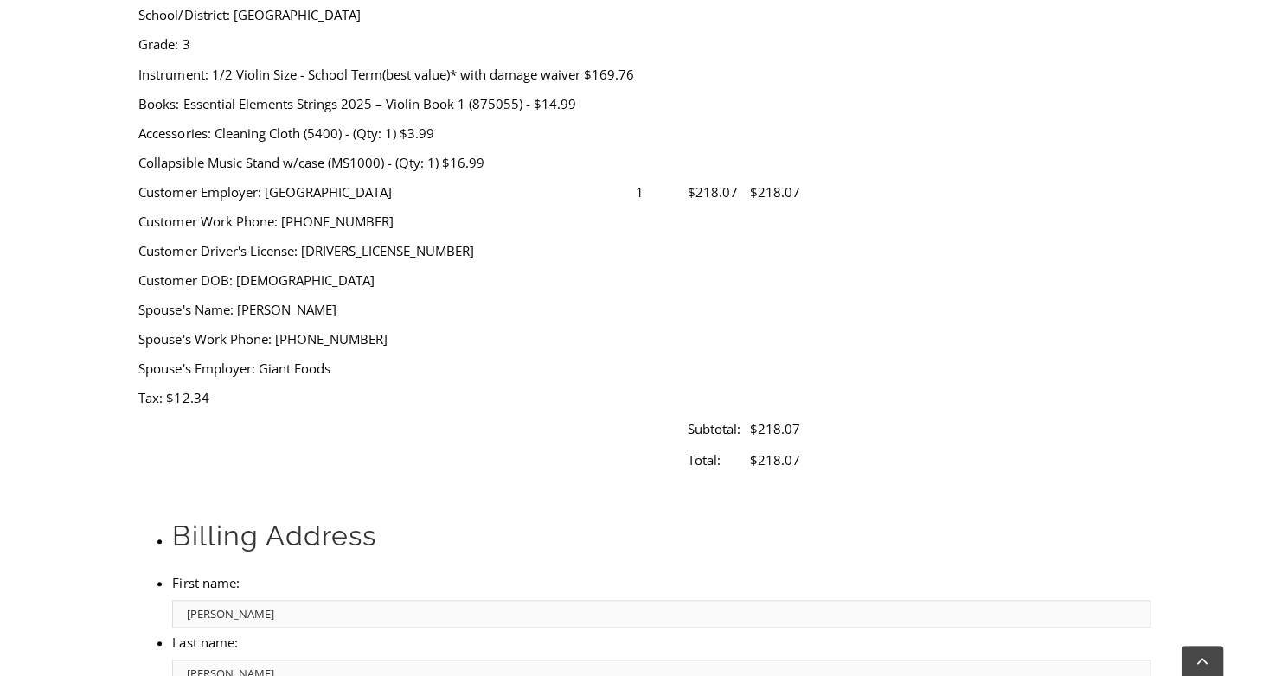
select select "2027"
type input "839"
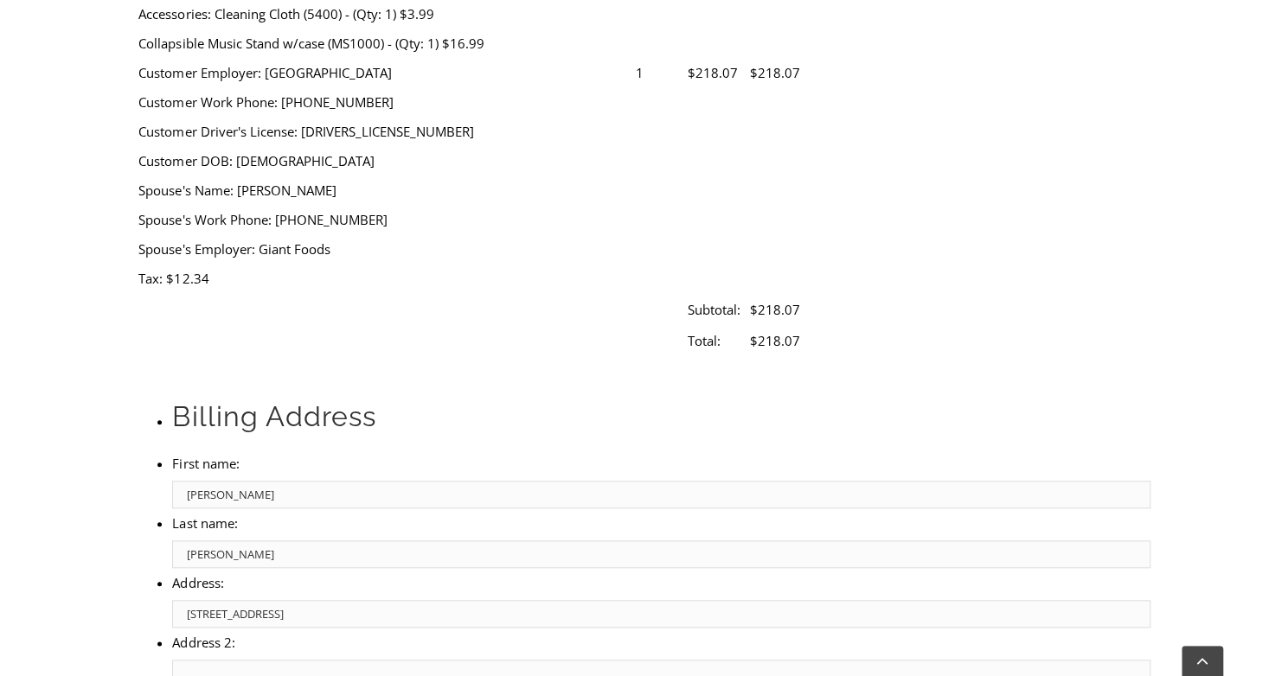
scroll to position [832, 0]
